Goal: Task Accomplishment & Management: Use online tool/utility

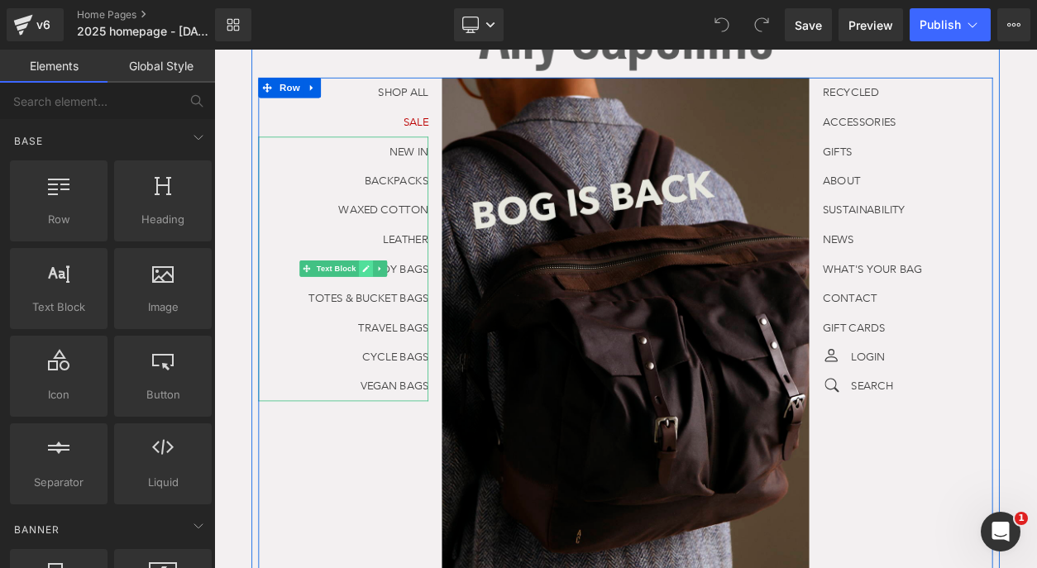
click at [404, 317] on link at bounding box center [398, 316] width 17 height 20
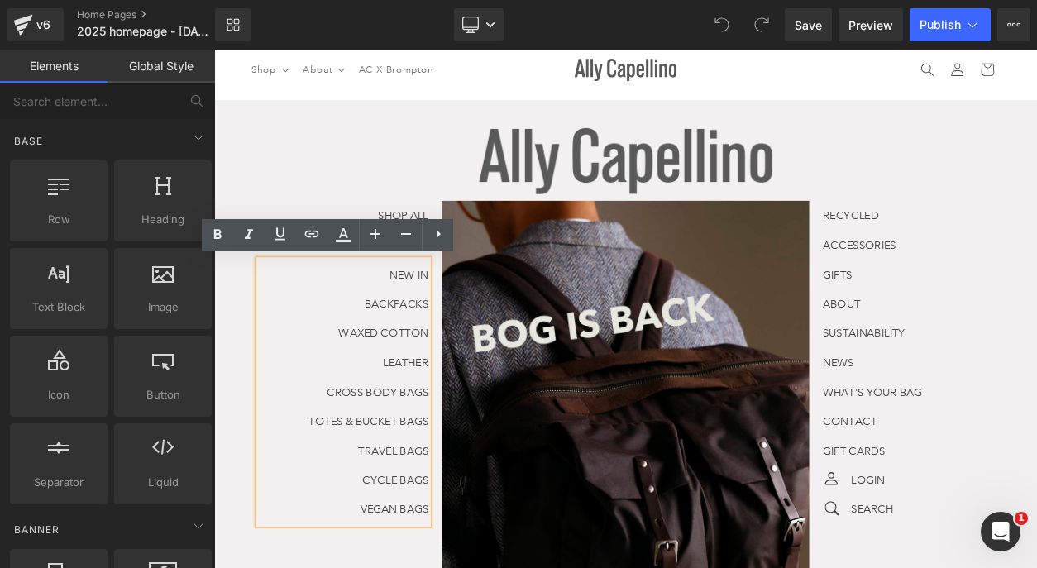
scroll to position [11, 0]
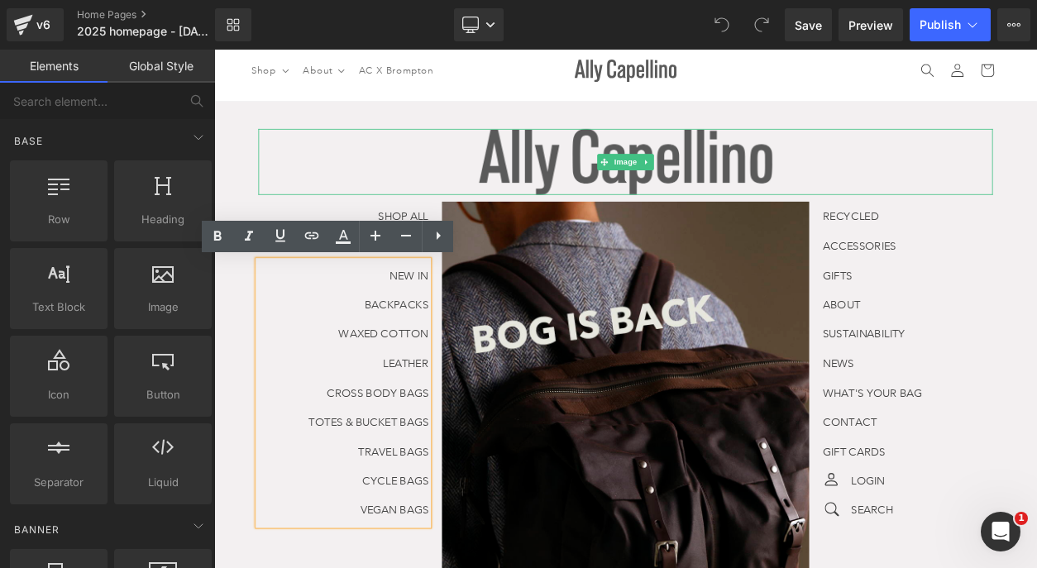
click at [378, 173] on div at bounding box center [714, 186] width 893 height 81
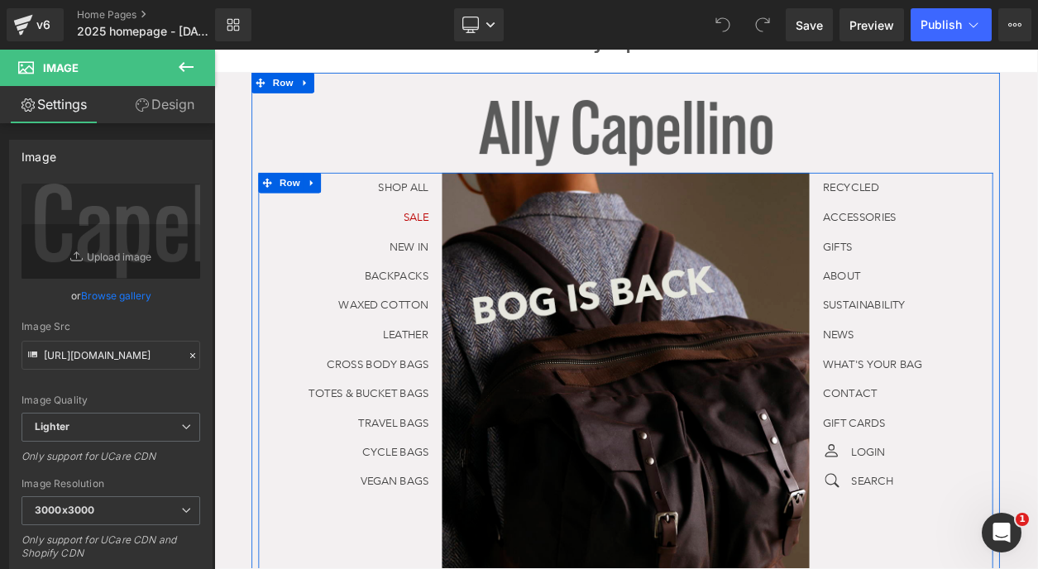
scroll to position [0, 0]
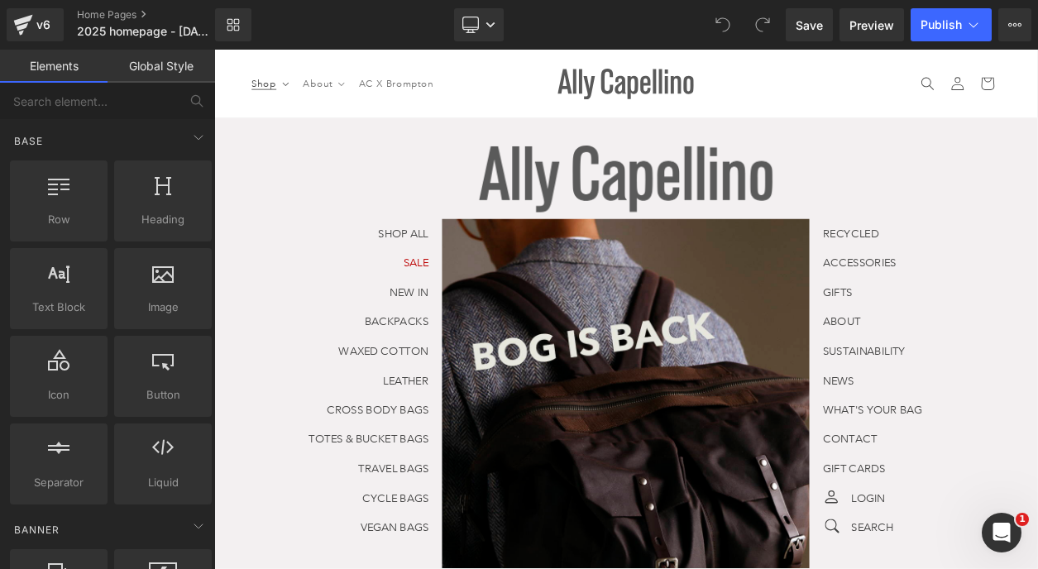
click at [305, 95] on summary "Shop" at bounding box center [281, 91] width 62 height 35
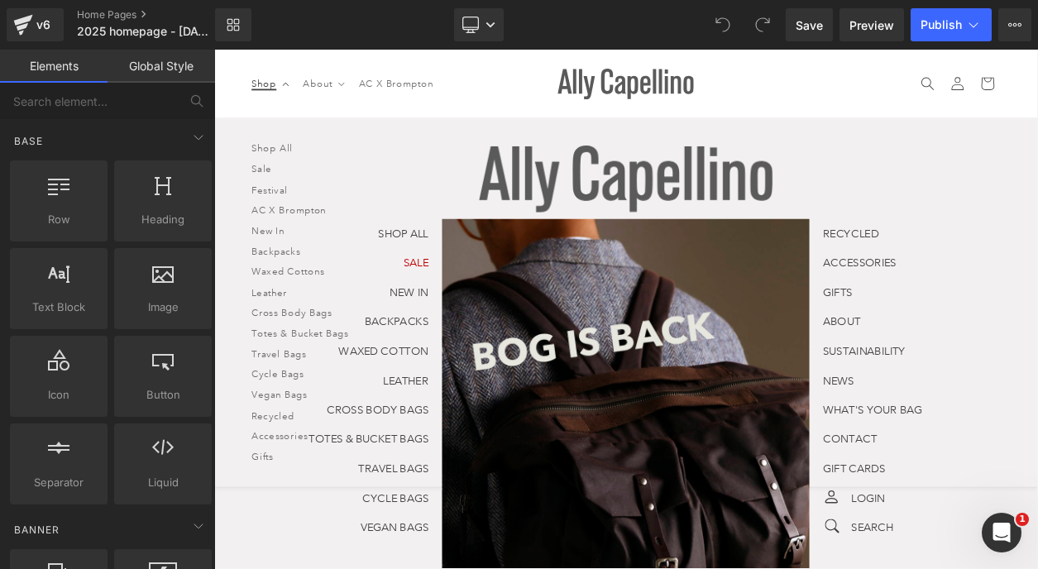
click at [295, 94] on summary "Shop" at bounding box center [281, 91] width 62 height 35
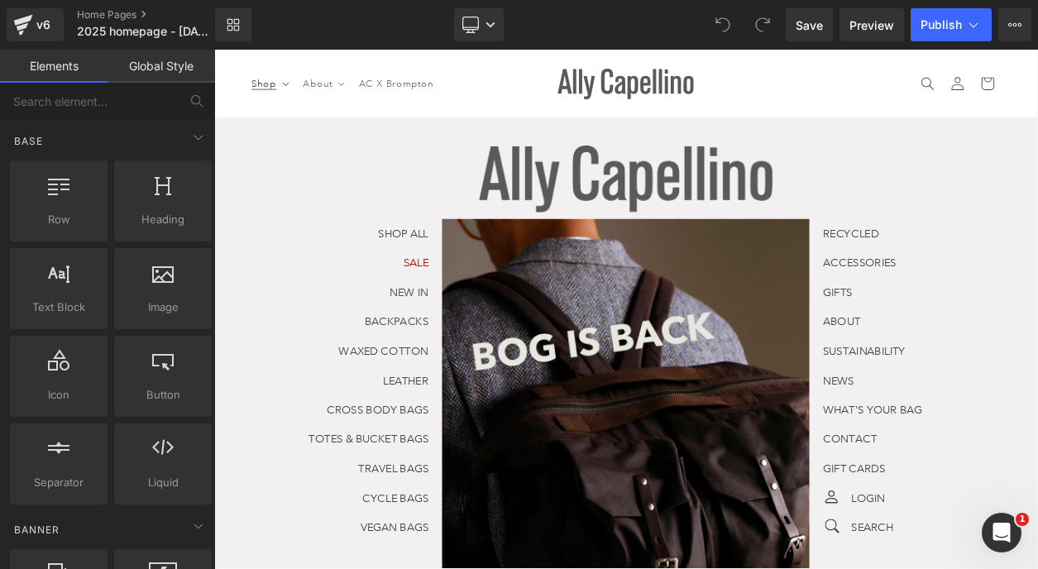
click at [295, 94] on summary "Shop" at bounding box center [281, 91] width 62 height 35
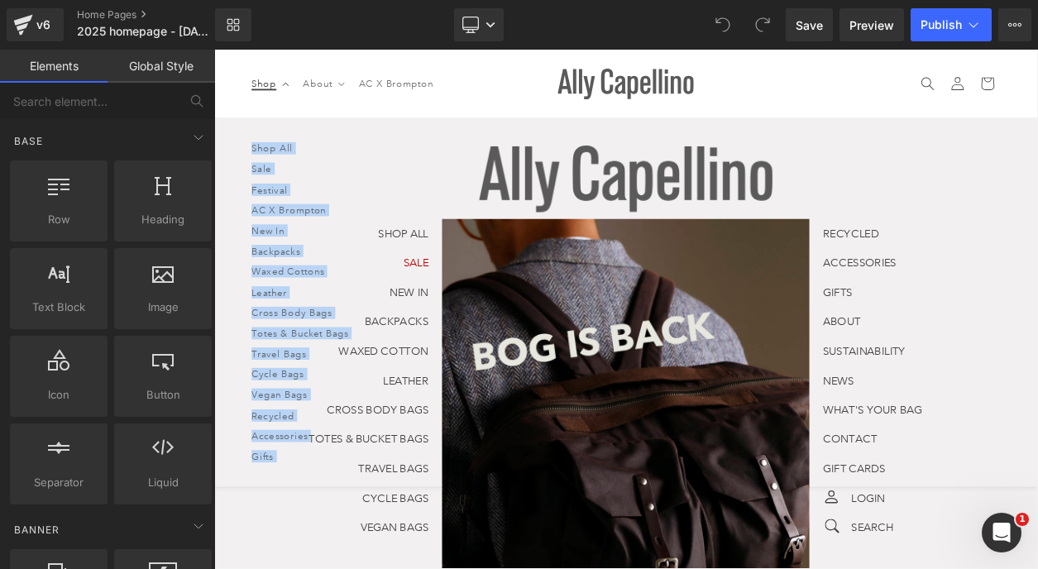
click at [295, 93] on summary "Shop" at bounding box center [281, 91] width 62 height 35
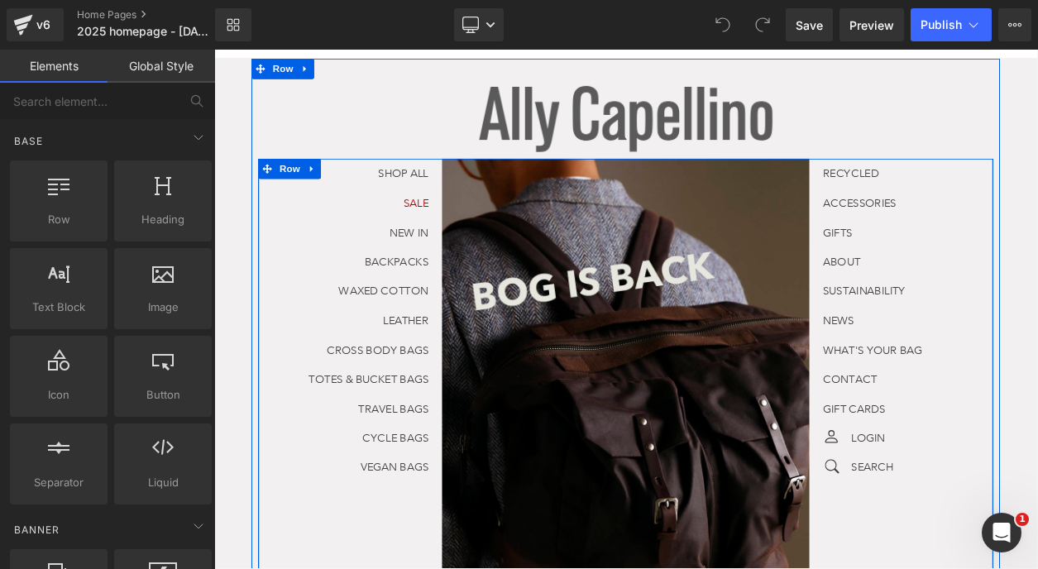
scroll to position [67, 0]
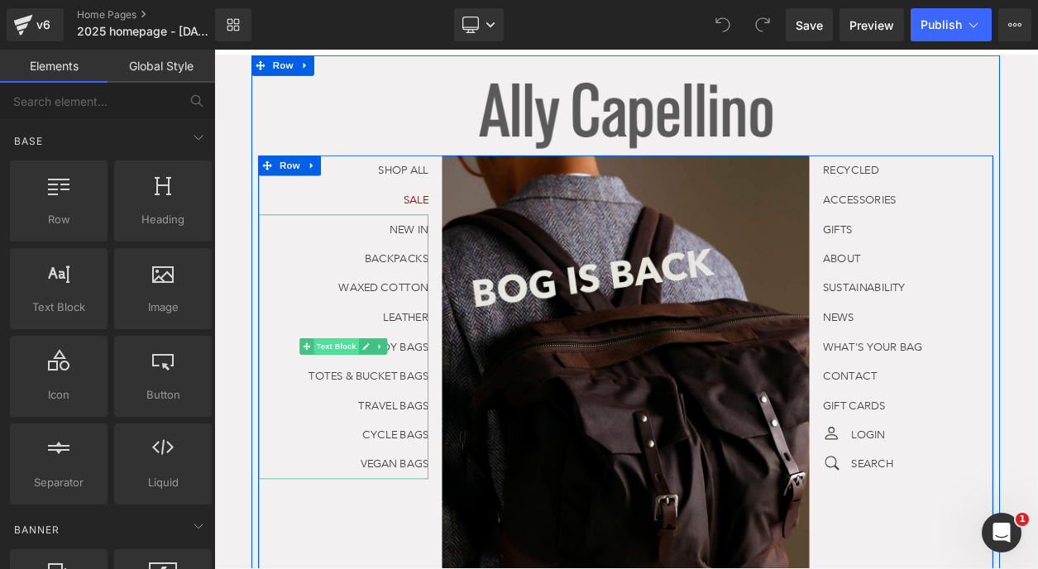
click at [360, 408] on span "Text Block" at bounding box center [362, 411] width 55 height 20
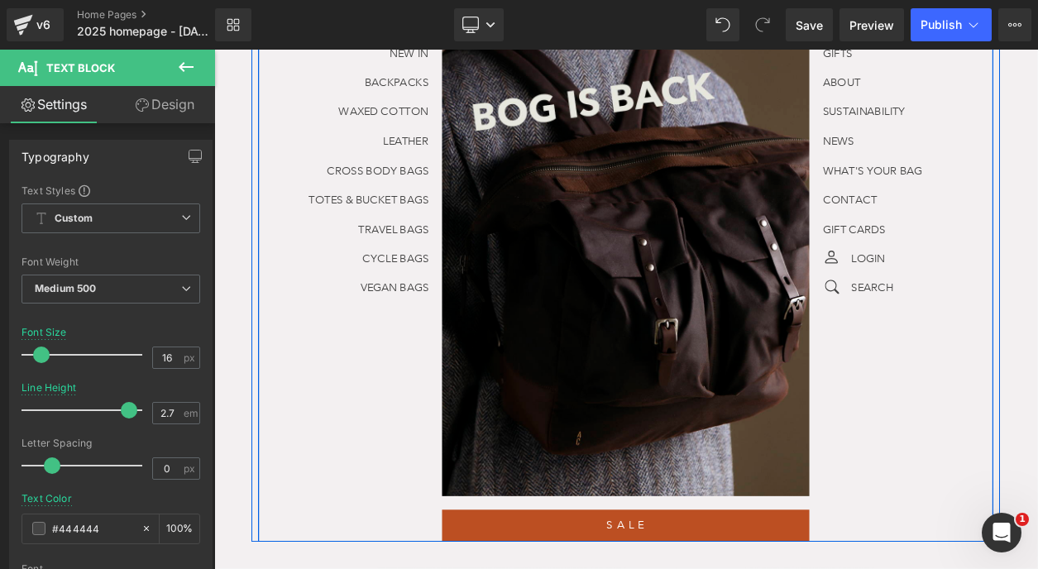
scroll to position [283, 0]
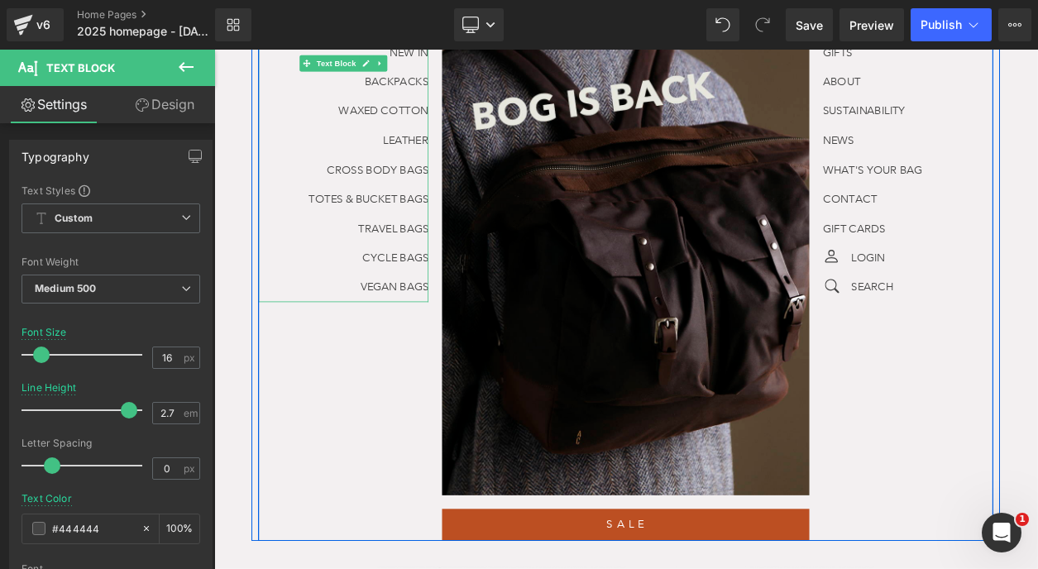
click at [437, 289] on p "CYCLE BAGS" at bounding box center [371, 302] width 207 height 36
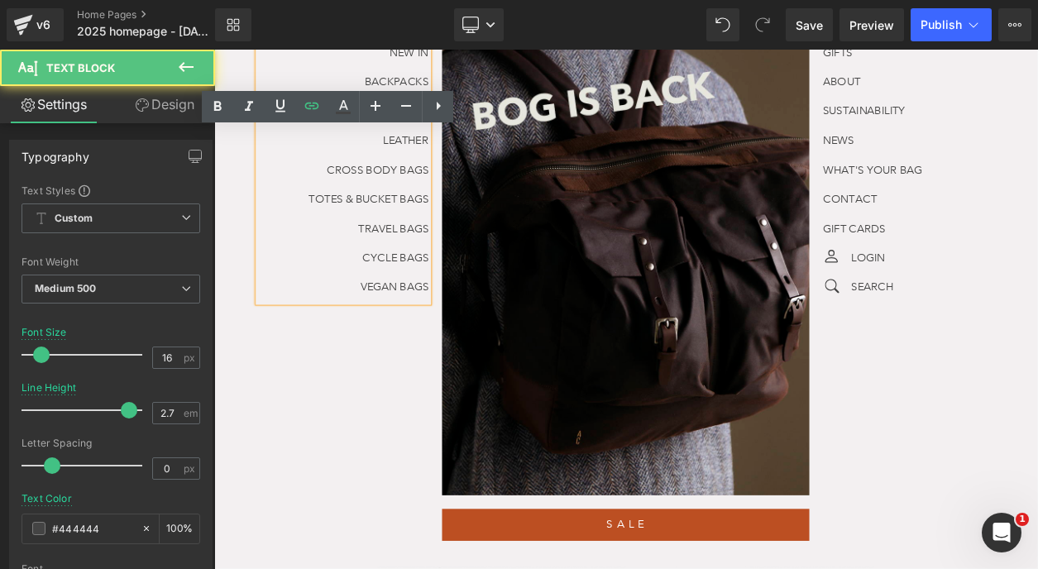
click at [437, 289] on p "CYCLE BAGS" at bounding box center [371, 302] width 207 height 36
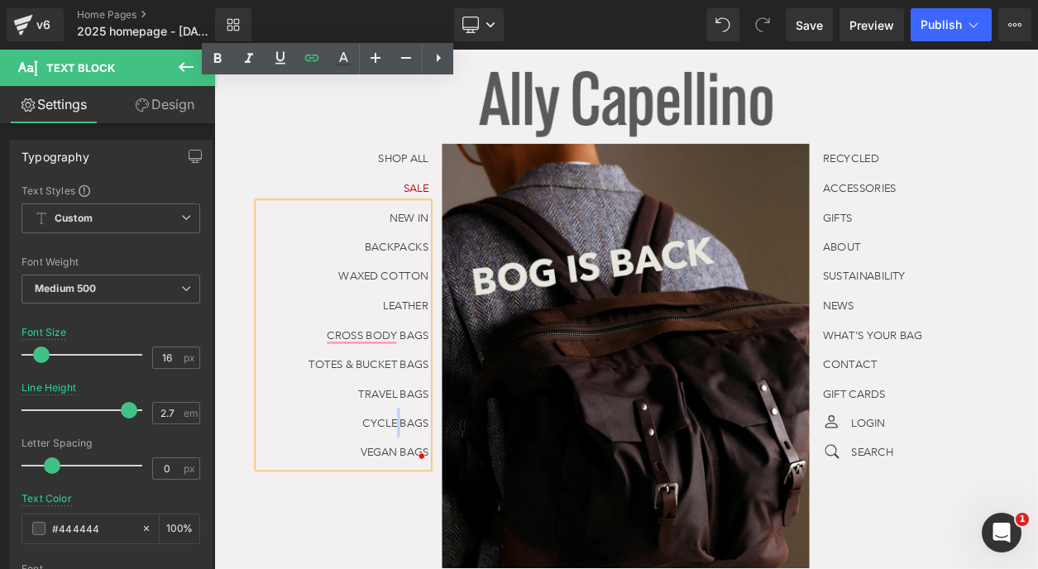
scroll to position [0, 0]
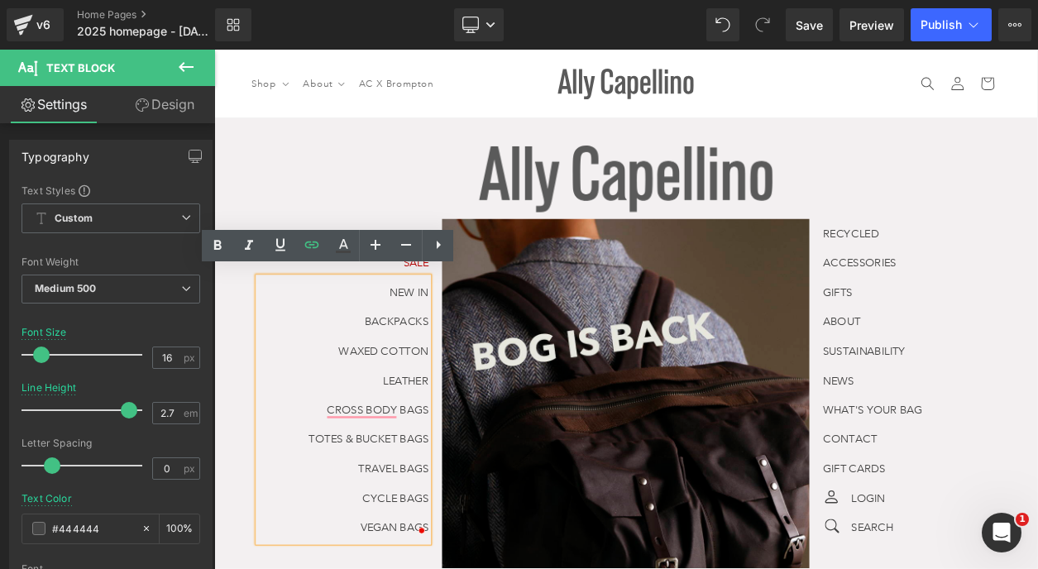
click at [415, 342] on p "NEW IN" at bounding box center [371, 345] width 207 height 36
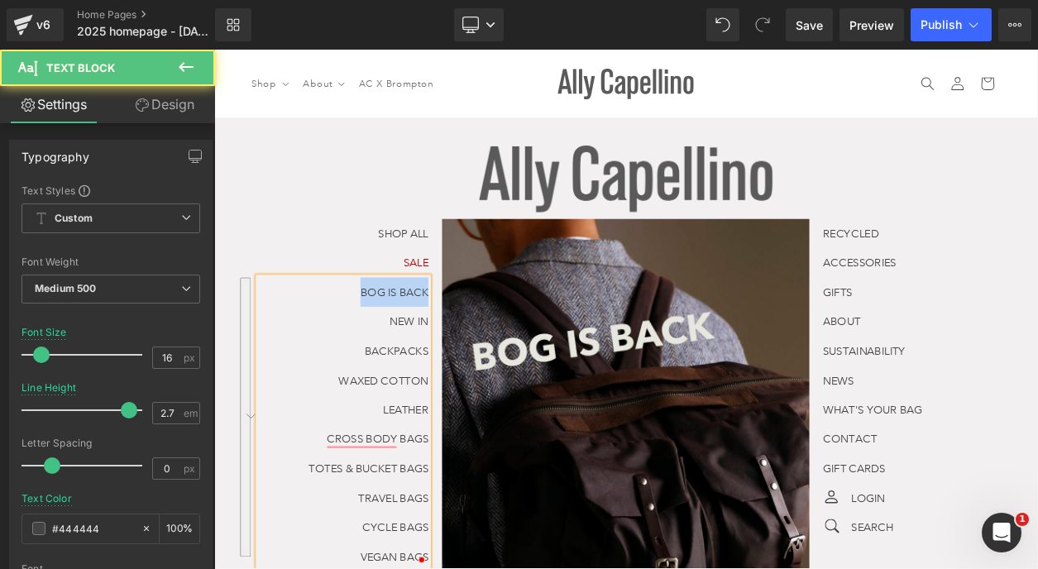
drag, startPoint x: 379, startPoint y: 346, endPoint x: 479, endPoint y: 342, distance: 100.1
click at [479, 342] on div "SHOP ALL Text Block SALE Text Block BOG IS BACK NEW IN BACKPACKS WAXED COTTON L…" at bounding box center [379, 469] width 223 height 428
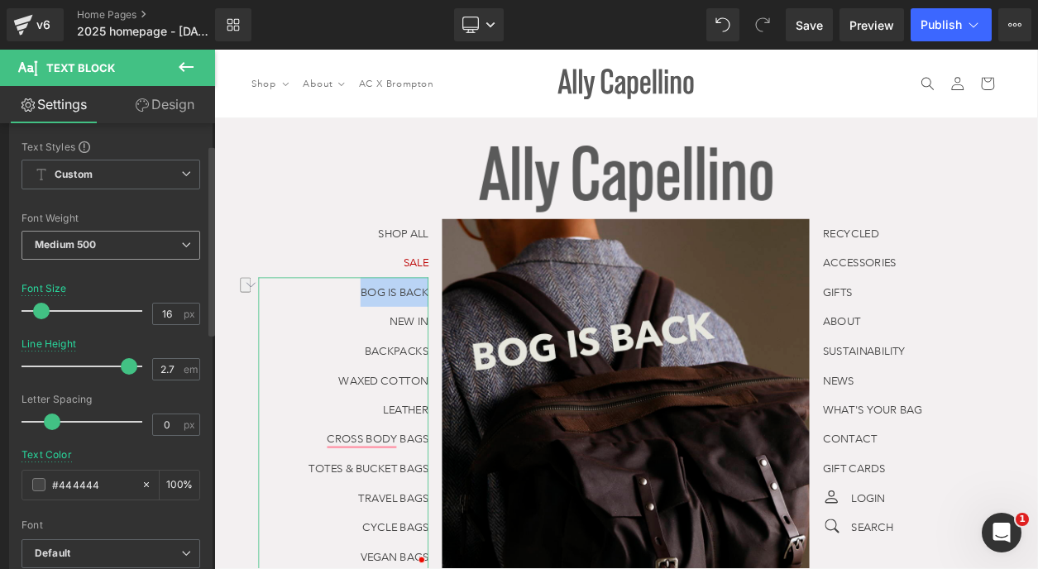
scroll to position [50, 0]
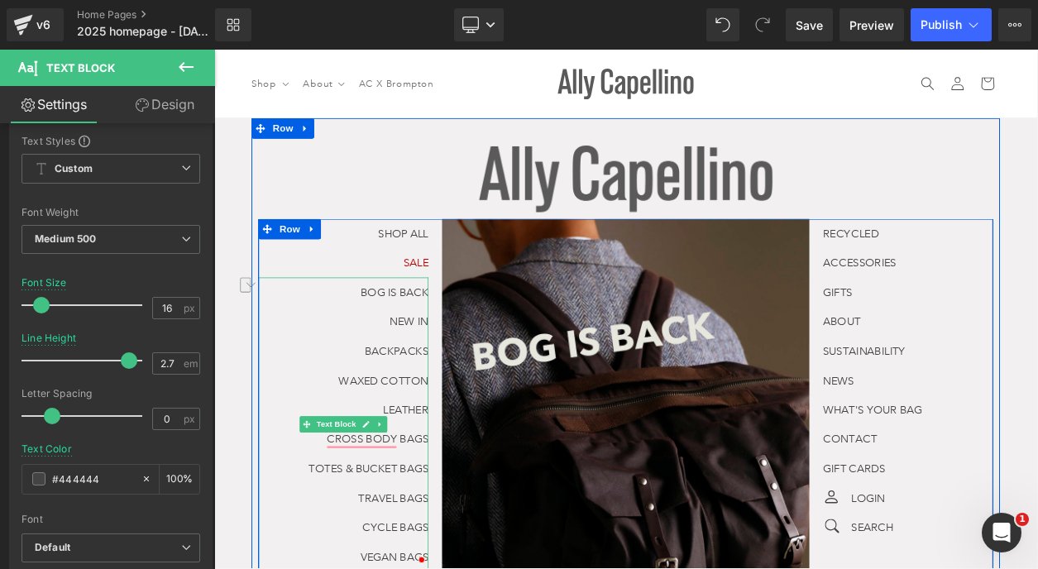
click at [445, 395] on p "NEW IN" at bounding box center [371, 380] width 207 height 36
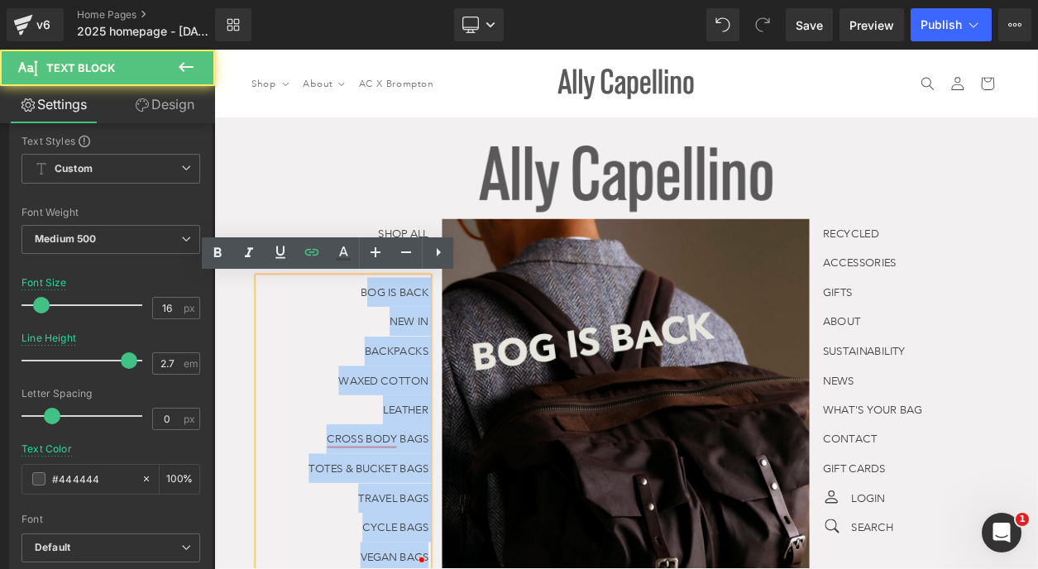
drag, startPoint x: 446, startPoint y: 346, endPoint x: 480, endPoint y: 345, distance: 33.1
click at [479, 345] on div "SHOP ALL Text Block SALE Text Block BOG IS BACK NEW IN BACKPACKS WAXED COTTON L…" at bounding box center [379, 469] width 223 height 428
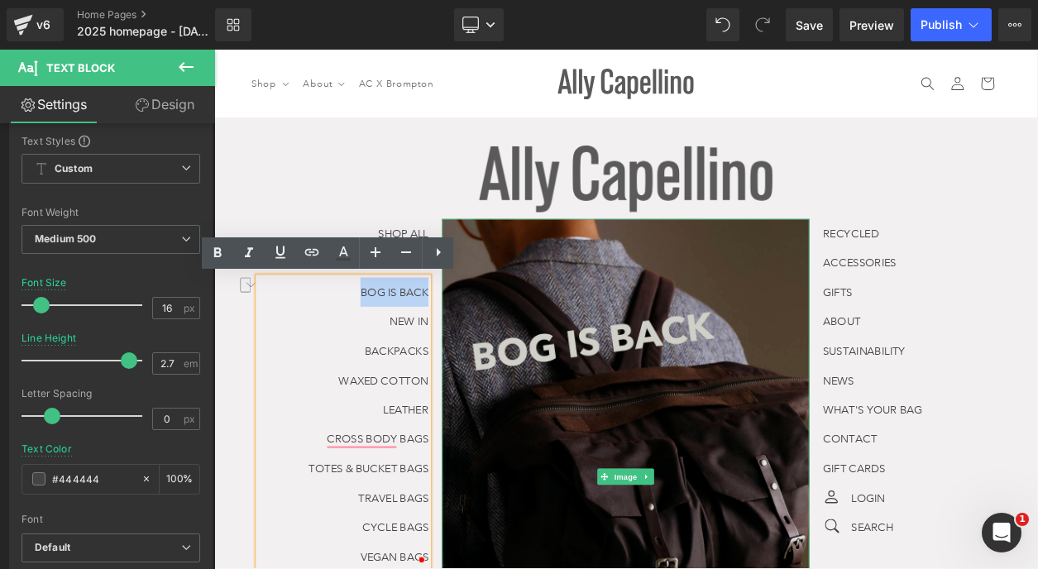
drag, startPoint x: 383, startPoint y: 345, endPoint x: 499, endPoint y: 341, distance: 116.7
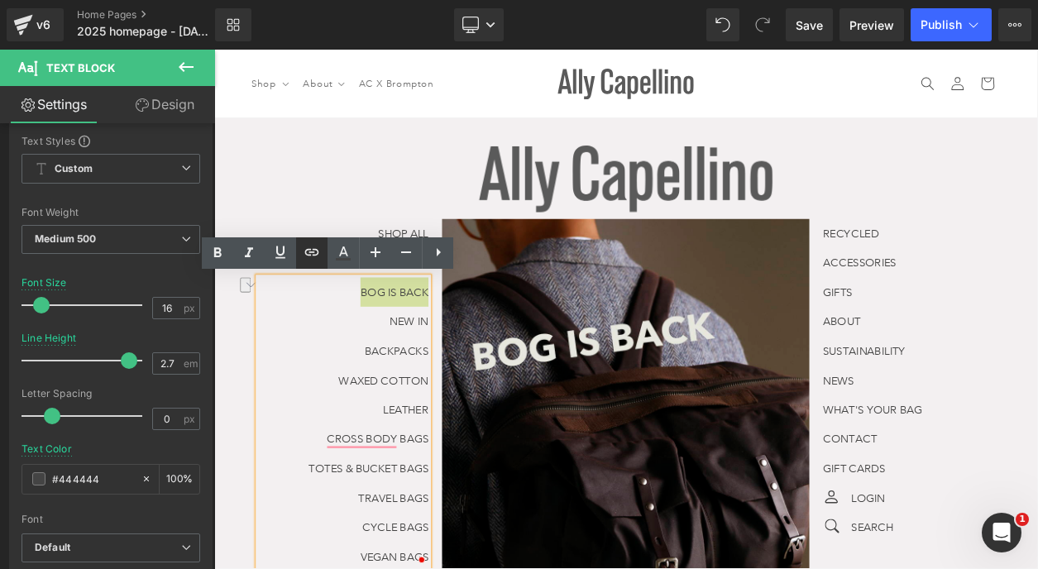
click at [320, 253] on icon at bounding box center [312, 252] width 20 height 20
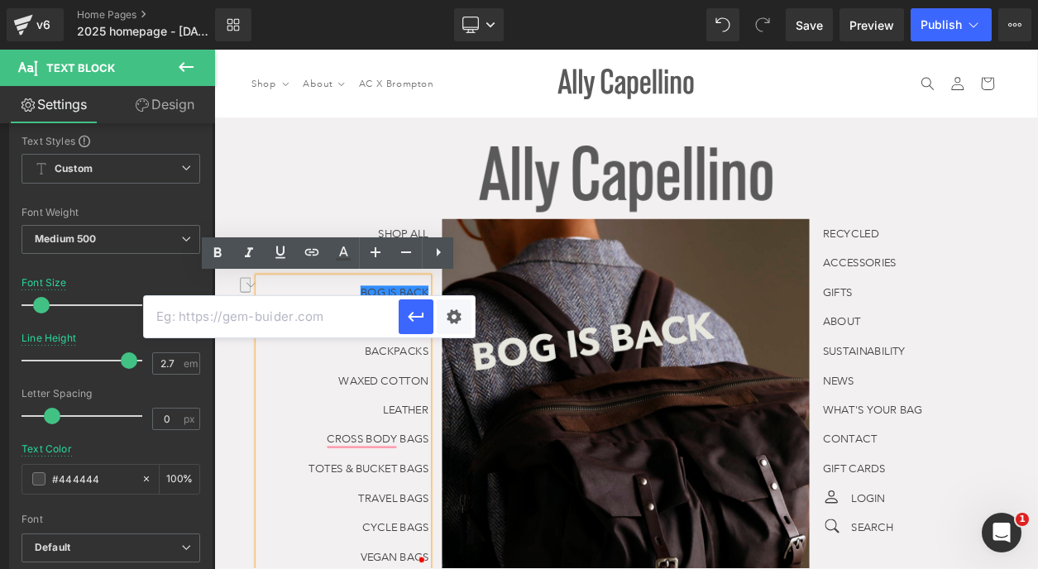
click at [347, 309] on input "text" at bounding box center [271, 316] width 255 height 41
paste input "[URL][DOMAIN_NAME]"
type input "[URL][DOMAIN_NAME]"
click at [407, 323] on icon "button" at bounding box center [416, 317] width 20 height 20
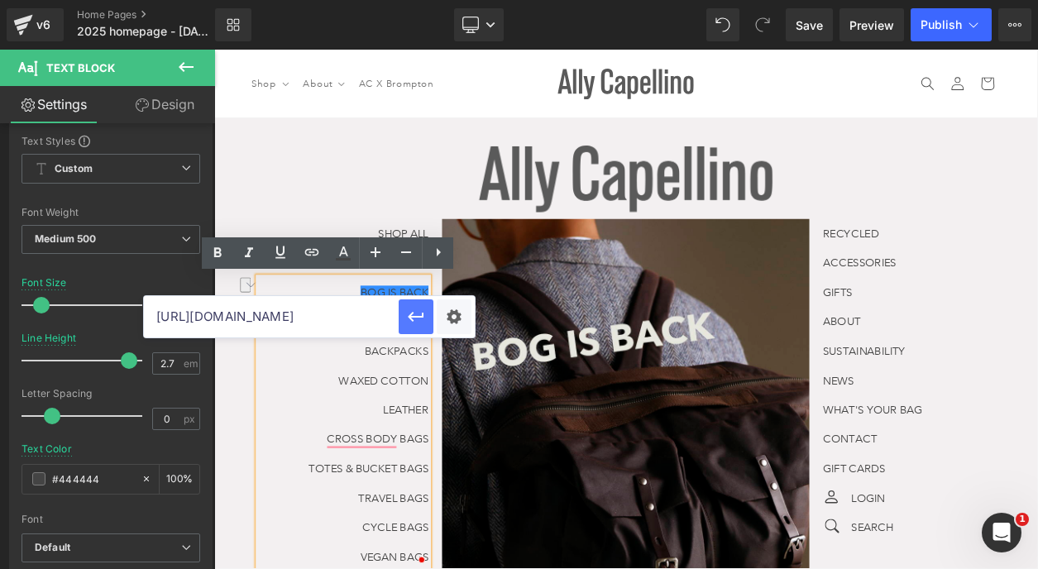
scroll to position [0, 0]
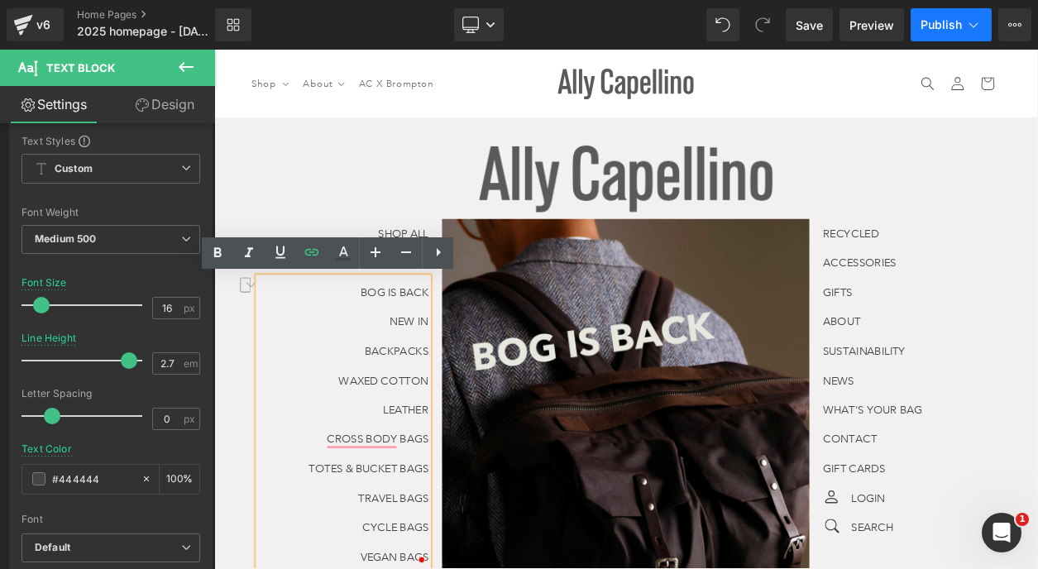
click at [942, 25] on span "Publish" at bounding box center [940, 24] width 41 height 13
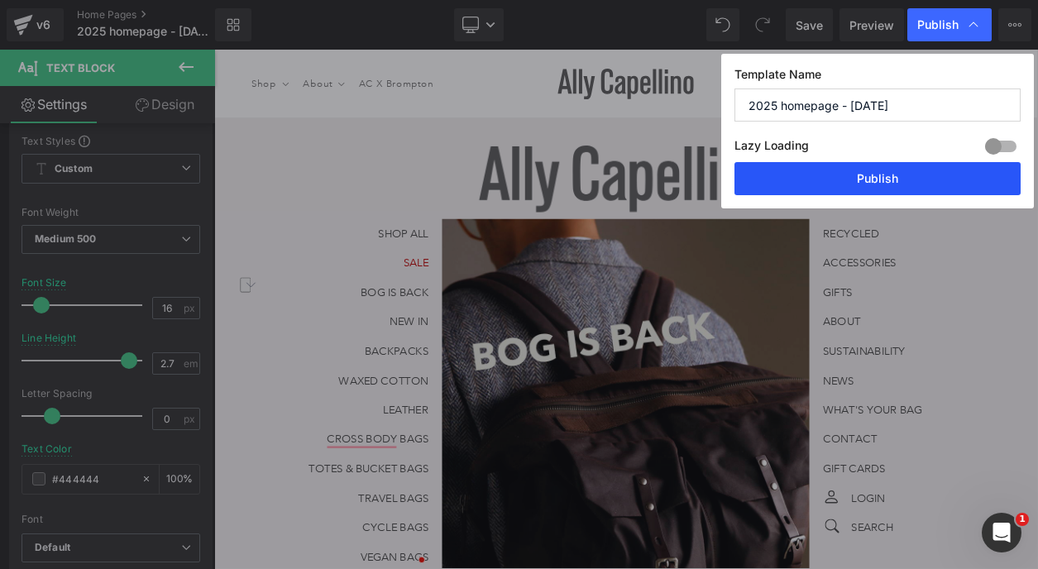
click at [857, 181] on button "Publish" at bounding box center [877, 178] width 286 height 33
